Goal: Navigation & Orientation: Find specific page/section

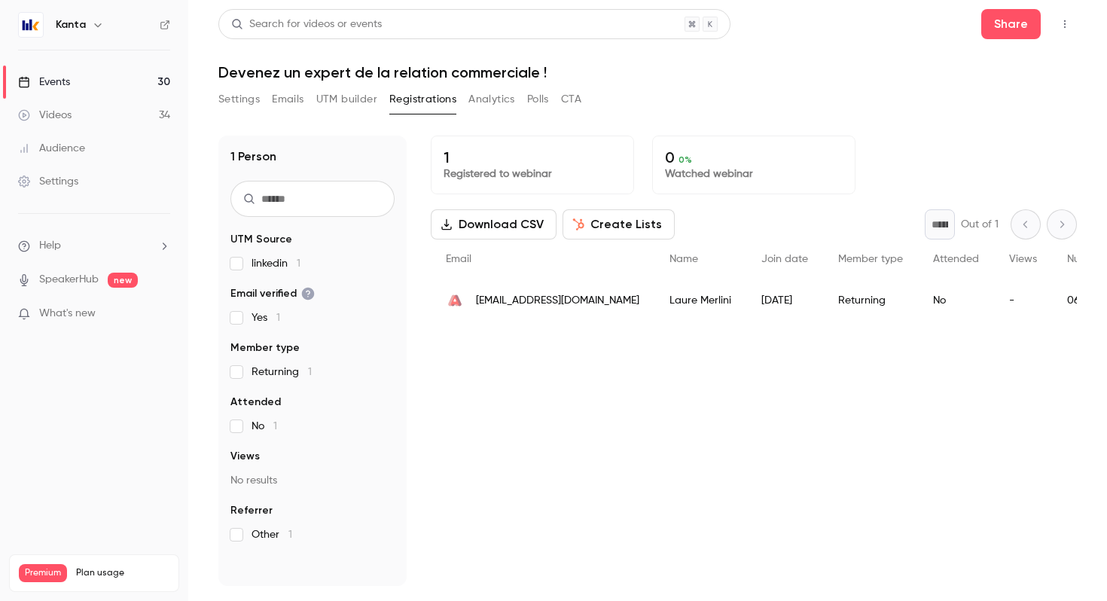
click at [99, 20] on icon "button" at bounding box center [98, 25] width 12 height 12
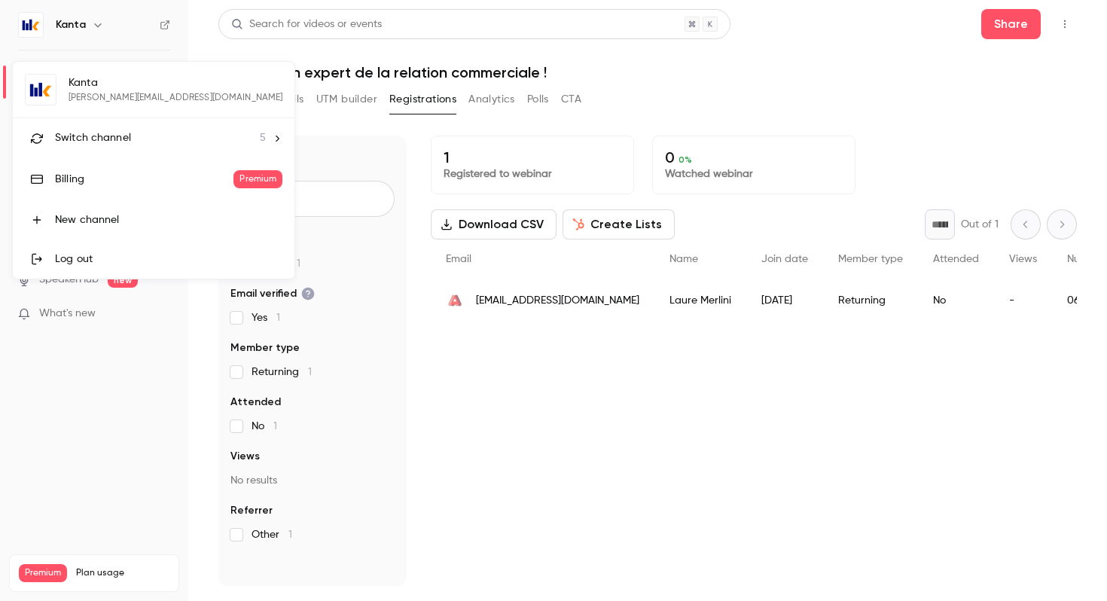
click at [124, 134] on span "Switch channel" at bounding box center [93, 138] width 76 height 16
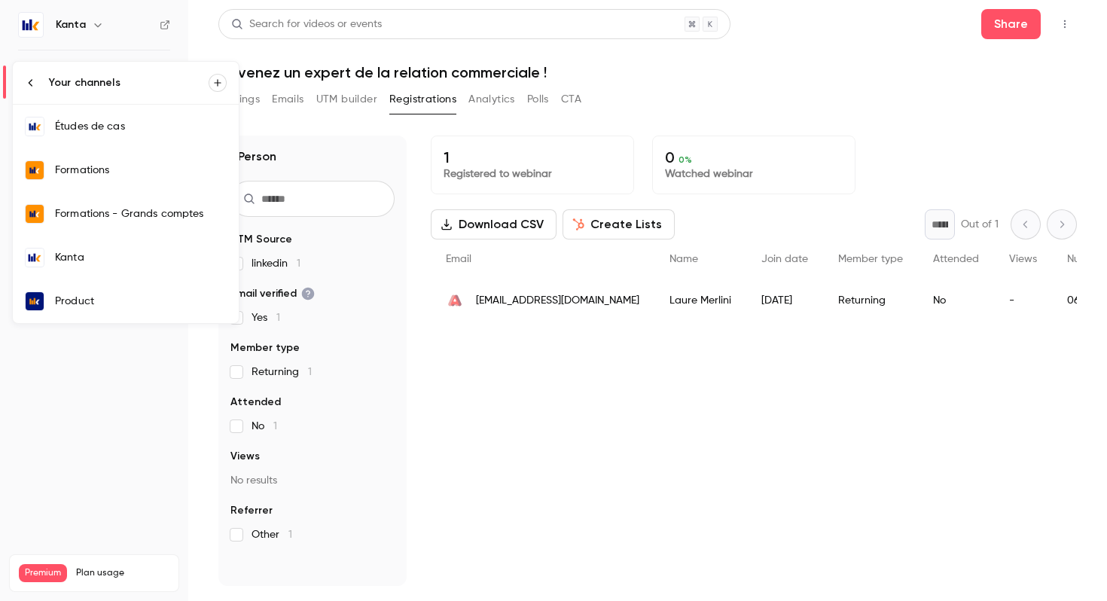
click at [113, 254] on div "Kanta" at bounding box center [141, 257] width 172 height 15
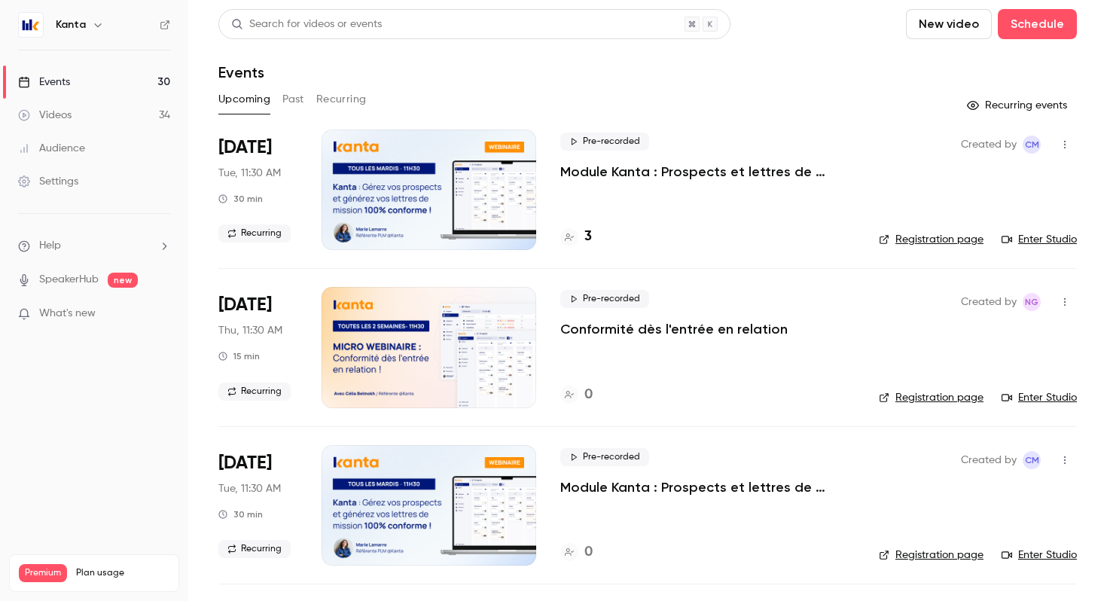
click at [92, 25] on icon "button" at bounding box center [98, 25] width 12 height 12
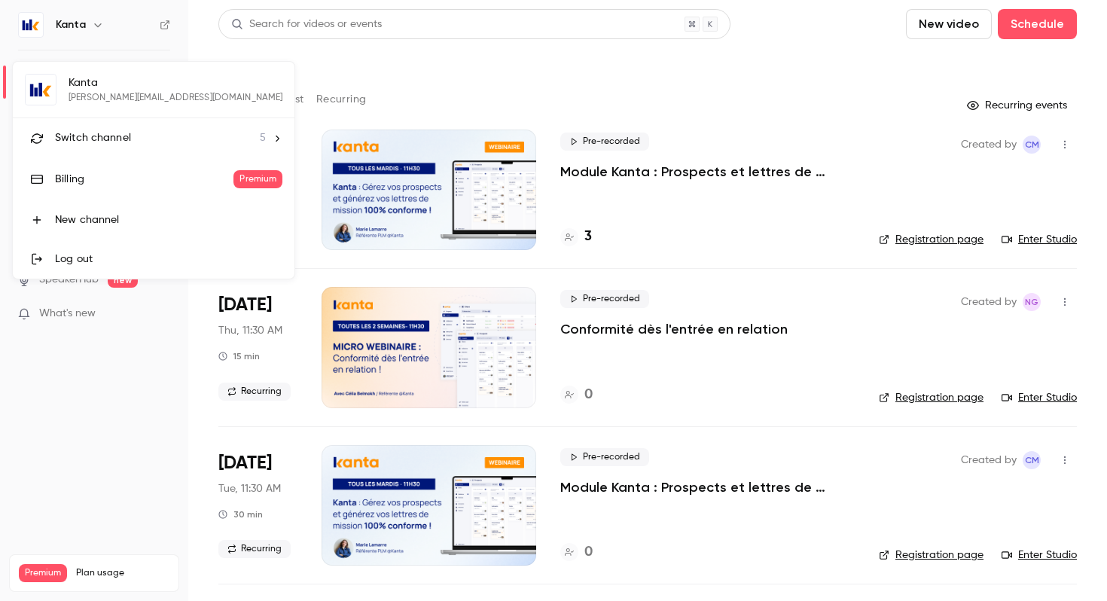
click at [426, 79] on div at bounding box center [553, 300] width 1107 height 601
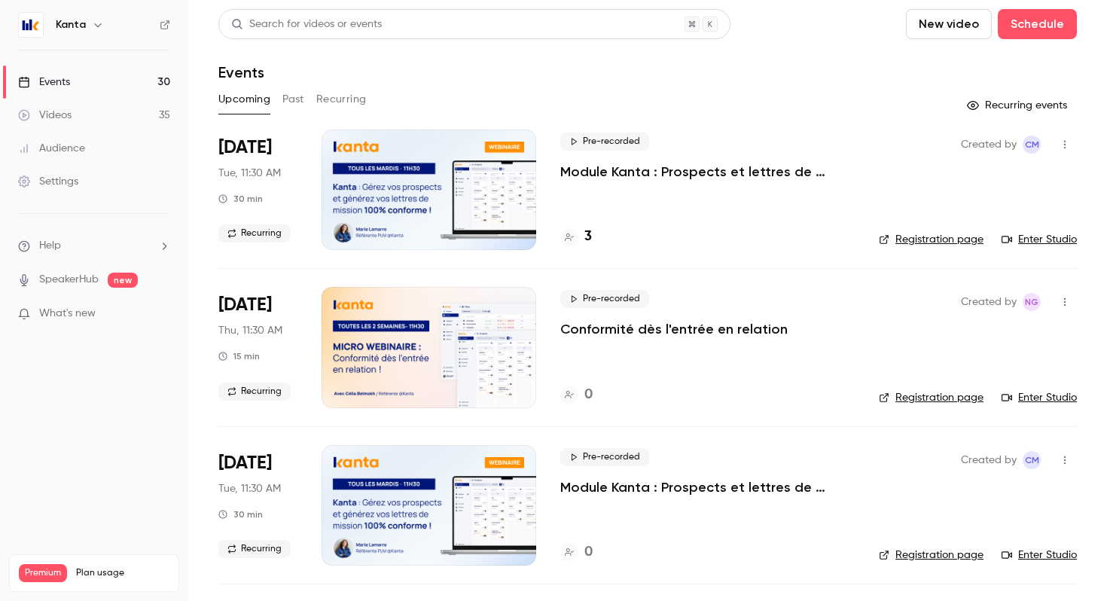
click at [99, 25] on icon "button" at bounding box center [98, 25] width 12 height 12
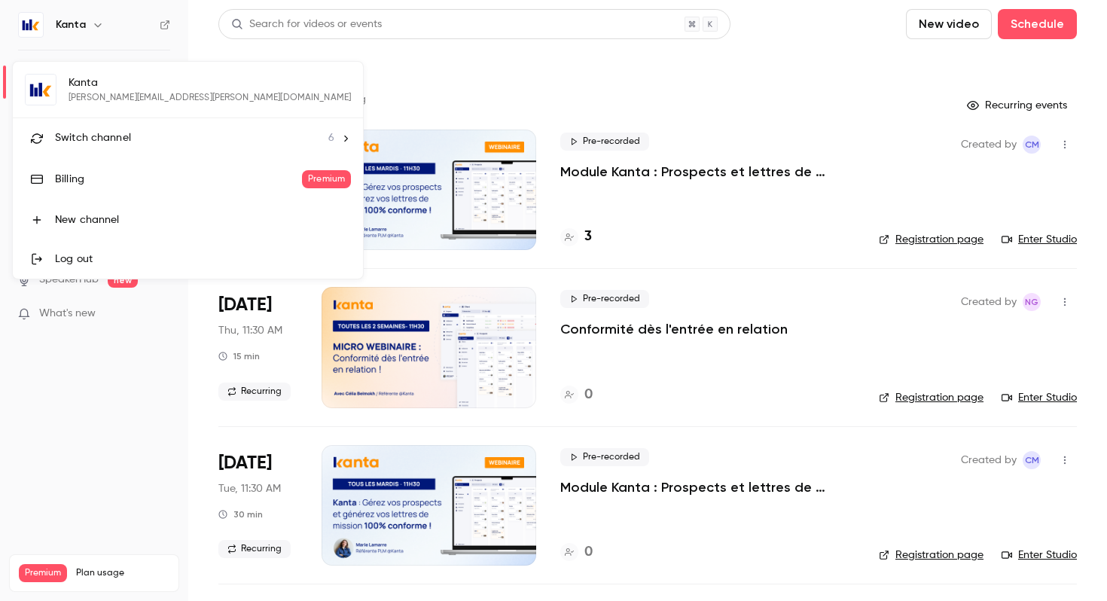
click at [120, 145] on span "Switch channel" at bounding box center [93, 138] width 76 height 16
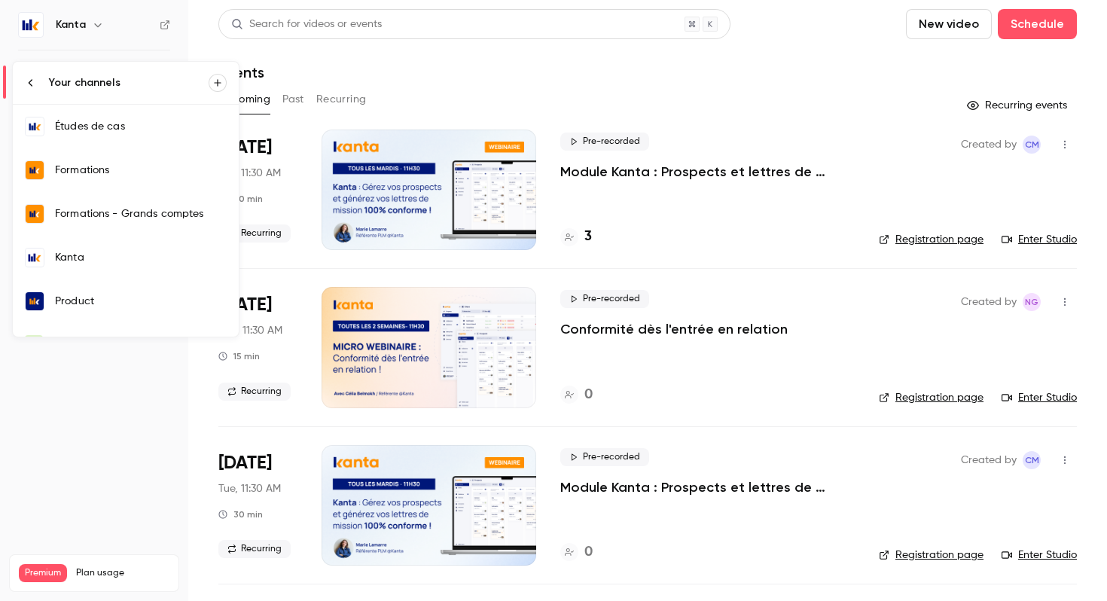
scroll to position [29, 0]
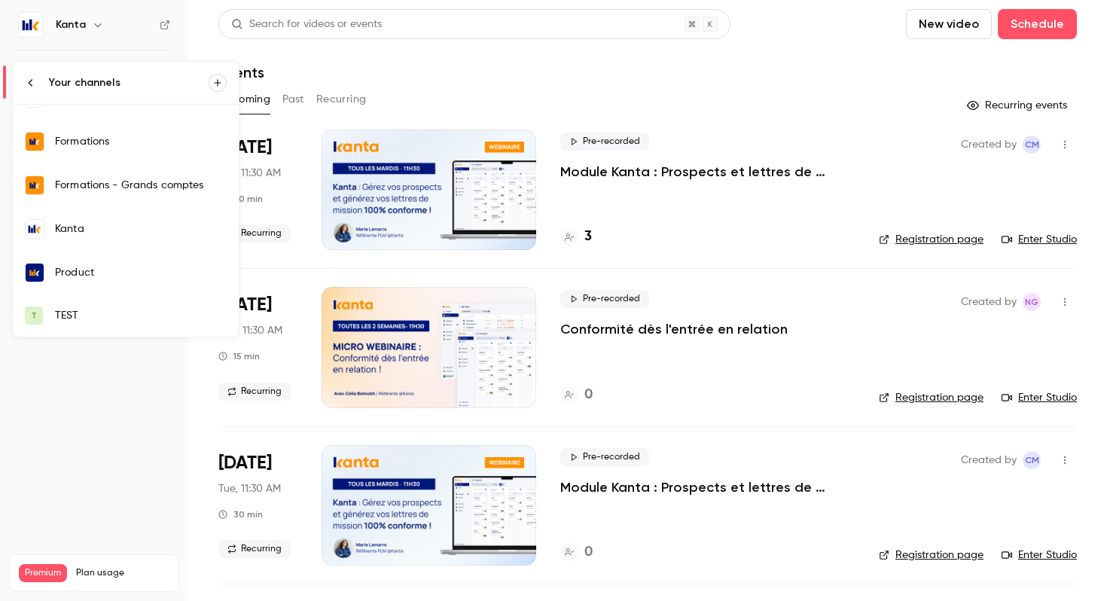
click at [117, 300] on link "T TEST" at bounding box center [126, 315] width 226 height 42
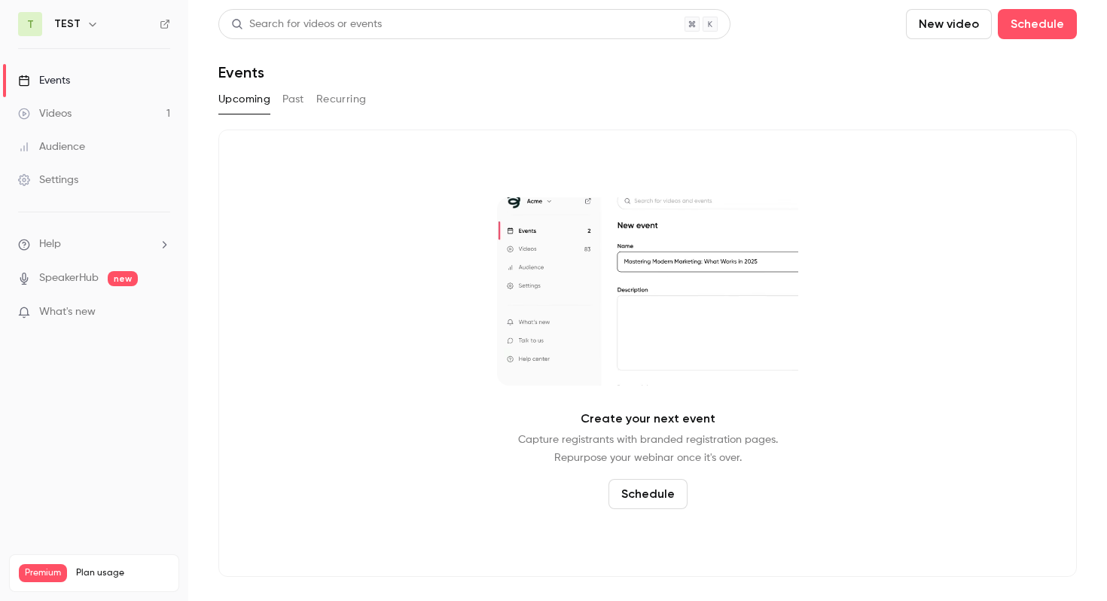
click at [353, 98] on button "Recurring" at bounding box center [341, 99] width 50 height 24
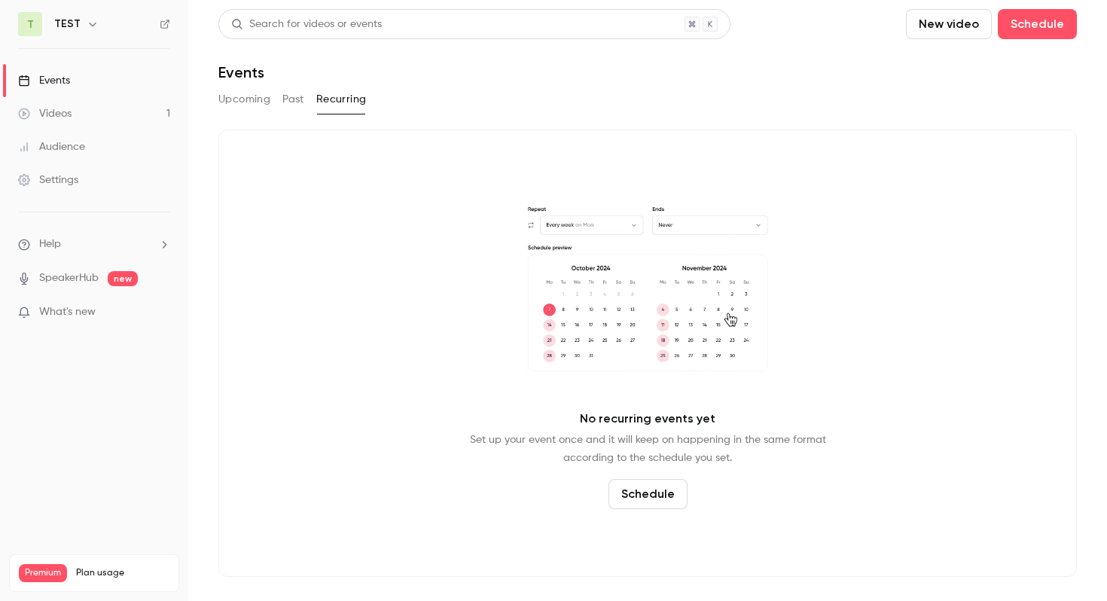
click at [93, 18] on icon "button" at bounding box center [93, 24] width 12 height 12
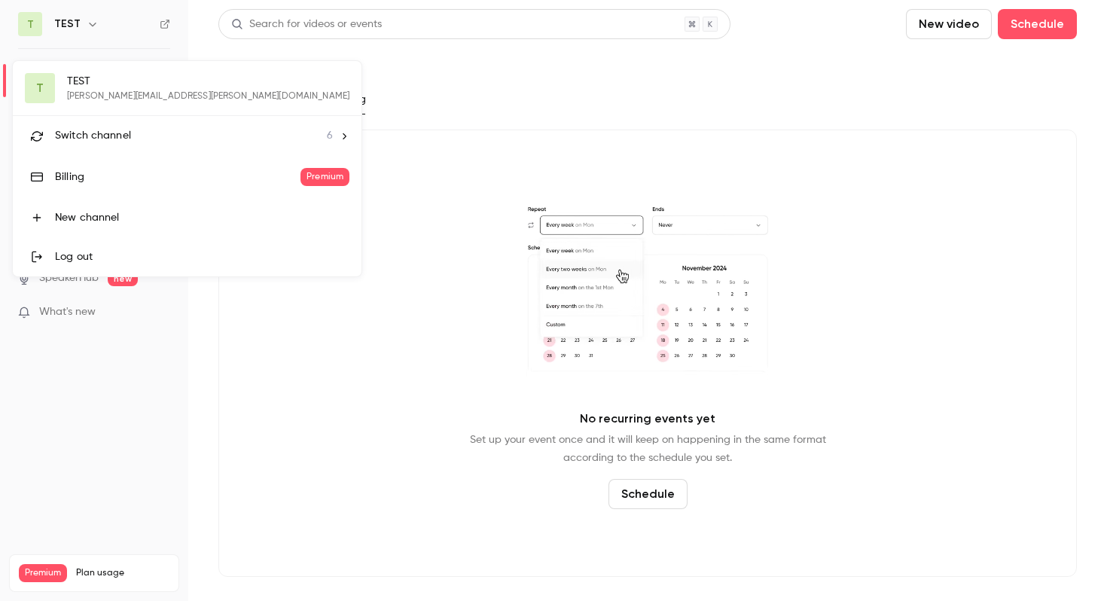
click at [81, 20] on div at bounding box center [553, 300] width 1107 height 601
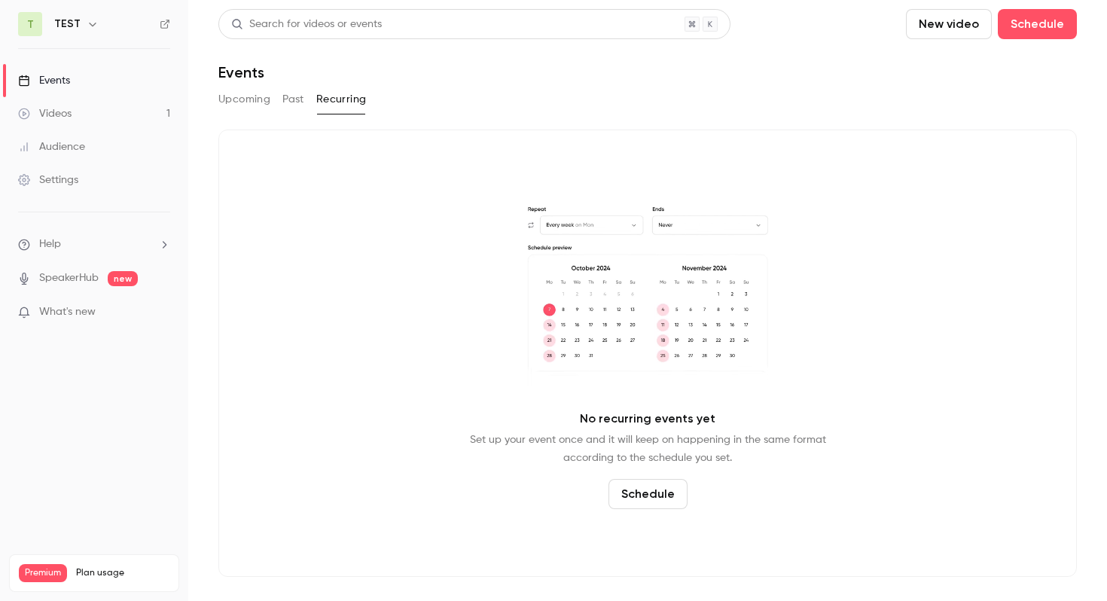
click at [210, 96] on main "Search for videos or events New video Schedule Events Upcoming Past Recurring N…" at bounding box center [647, 300] width 918 height 601
click at [227, 96] on button "Upcoming" at bounding box center [244, 99] width 52 height 24
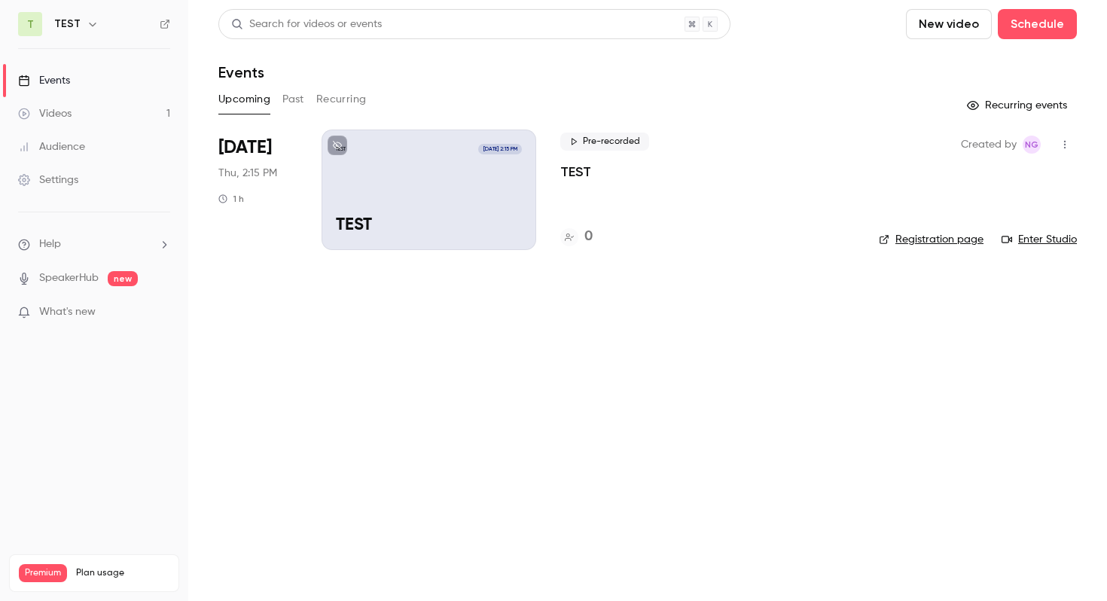
click at [1063, 143] on icon "button" at bounding box center [1064, 144] width 12 height 11
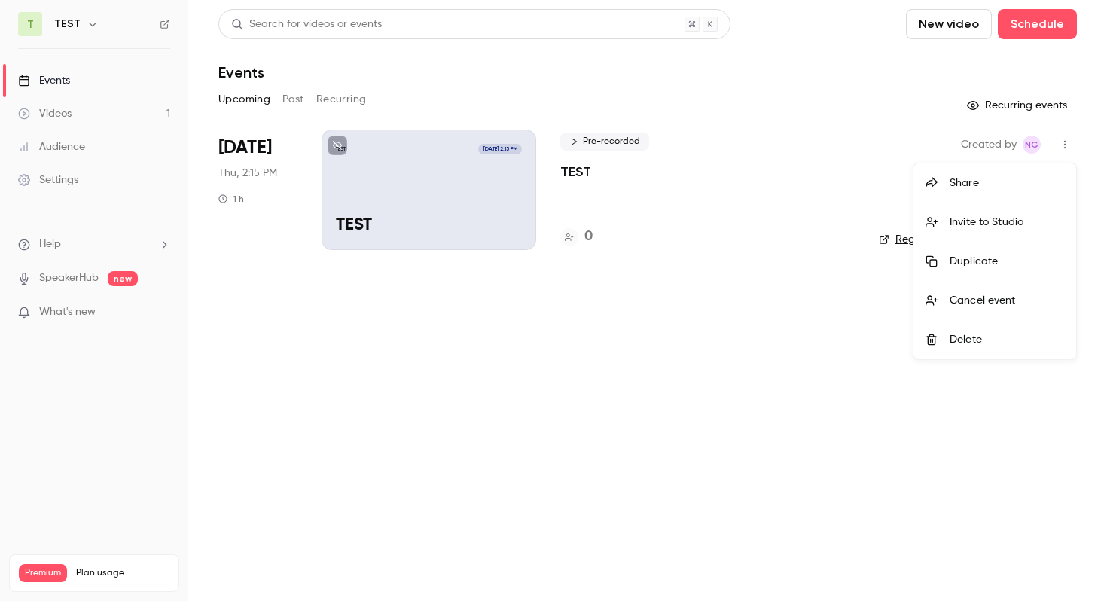
click at [684, 312] on div at bounding box center [553, 300] width 1107 height 601
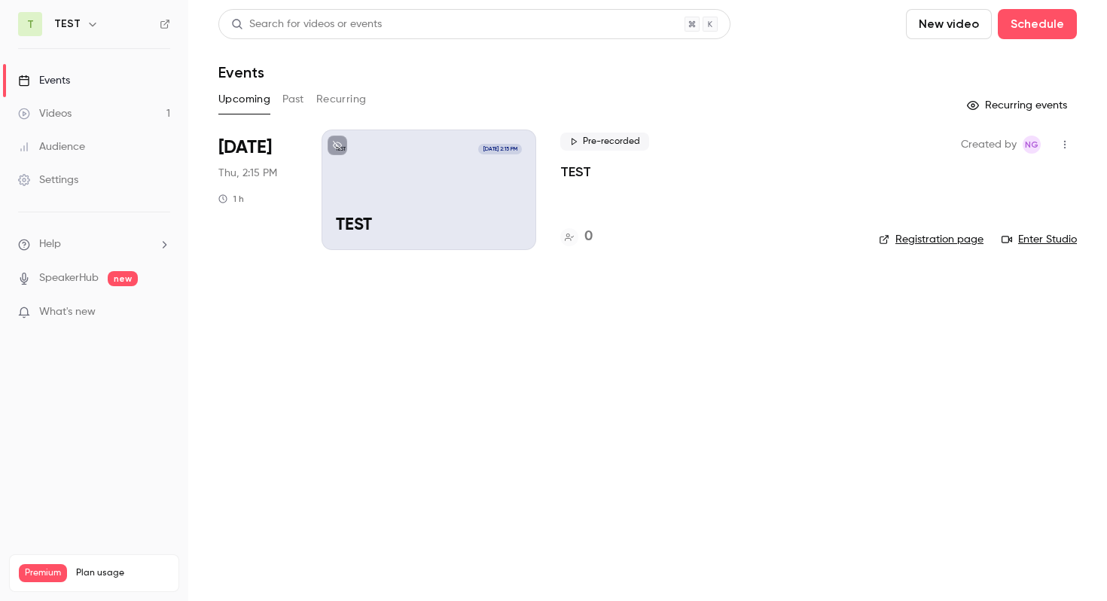
click at [1066, 151] on button "button" at bounding box center [1064, 144] width 24 height 24
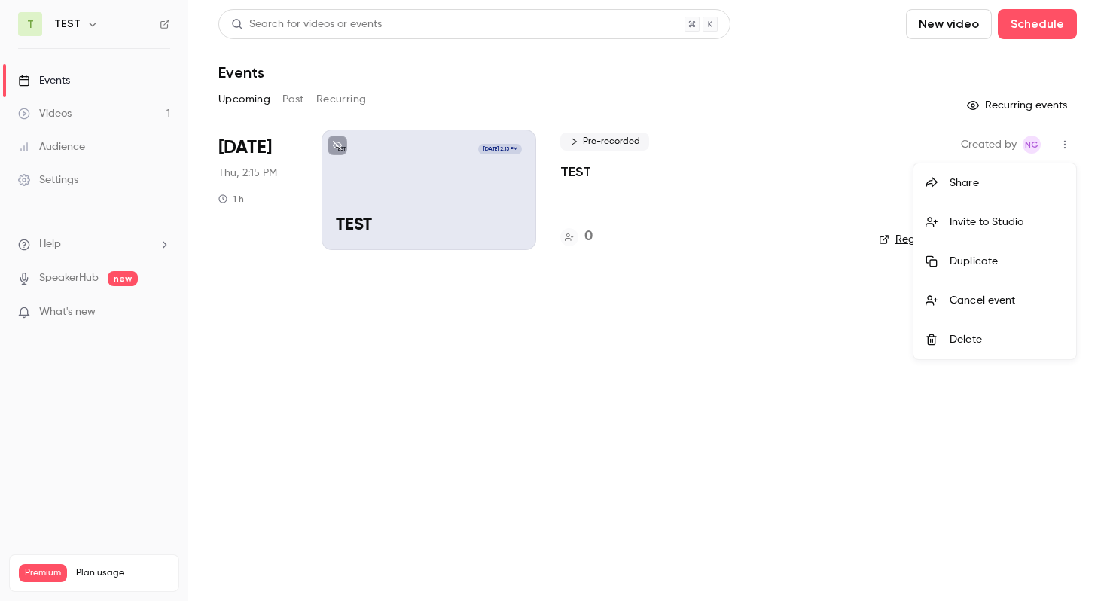
click at [755, 284] on div at bounding box center [553, 300] width 1107 height 601
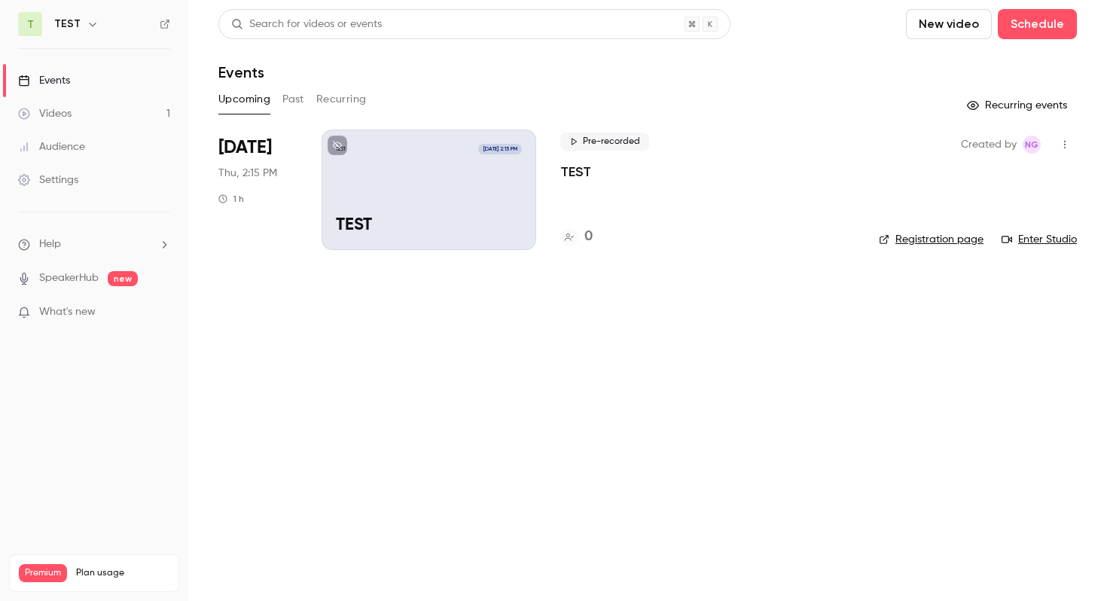
click at [1055, 236] on link "Enter Studio" at bounding box center [1038, 239] width 75 height 15
click at [1053, 242] on link "Enter Studio" at bounding box center [1038, 239] width 75 height 15
click at [87, 20] on icon "button" at bounding box center [93, 24] width 12 height 12
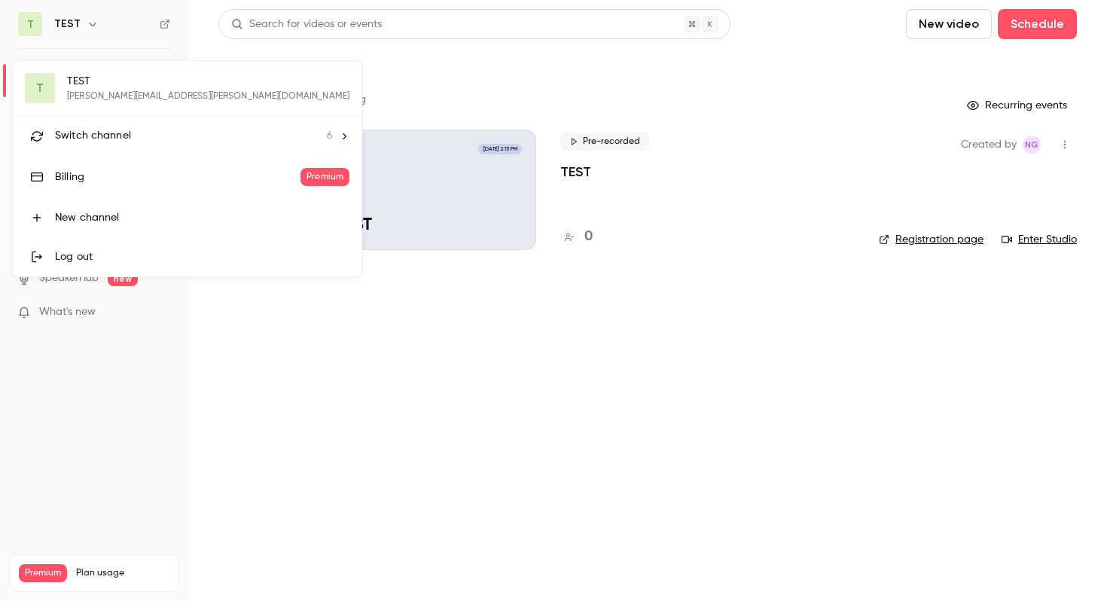
click at [109, 129] on span "Switch channel" at bounding box center [93, 136] width 76 height 16
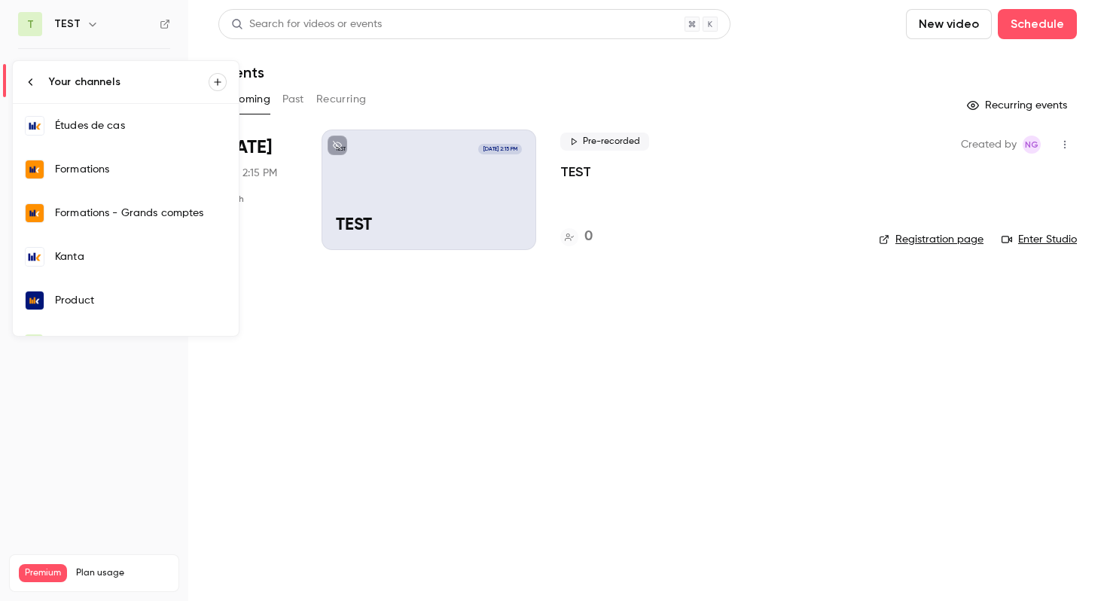
click at [105, 264] on link "Kanta" at bounding box center [126, 257] width 226 height 44
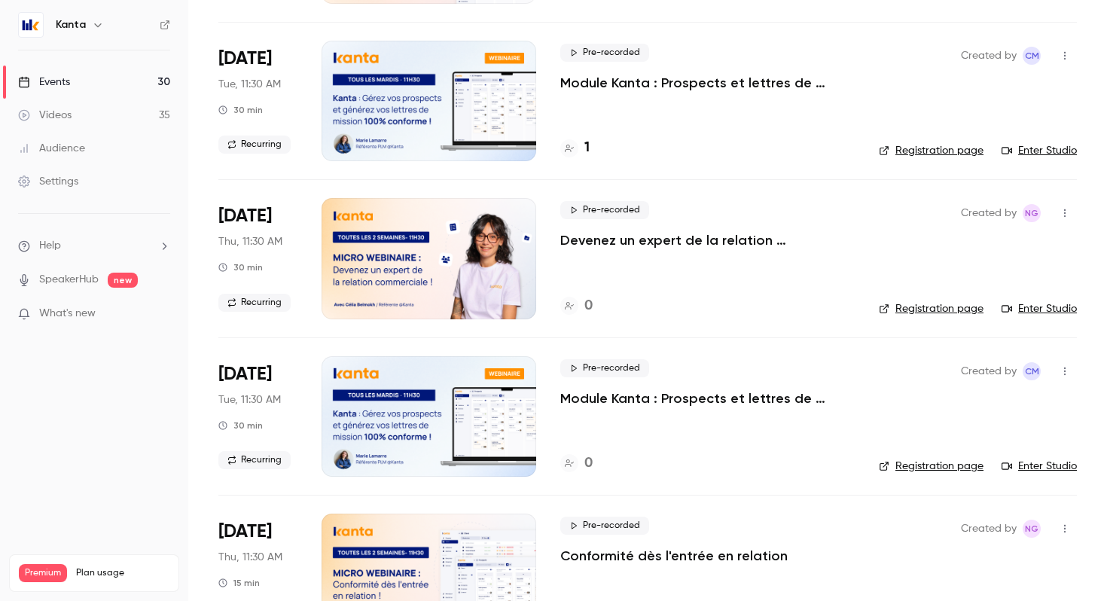
scroll to position [1044, 0]
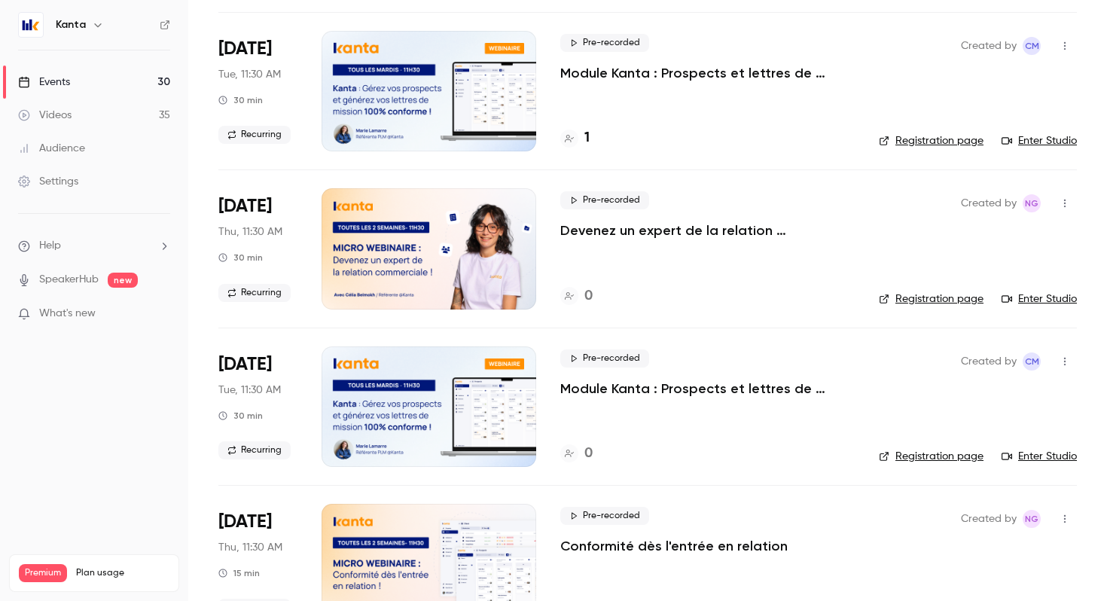
click at [571, 139] on icon at bounding box center [569, 138] width 9 height 9
